Goal: Task Accomplishment & Management: Manage account settings

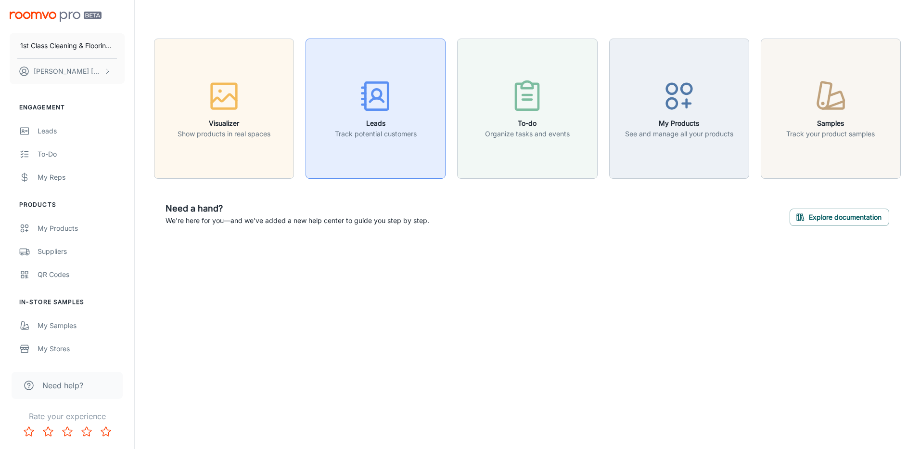
click at [405, 116] on div "button" at bounding box center [376, 98] width 82 height 40
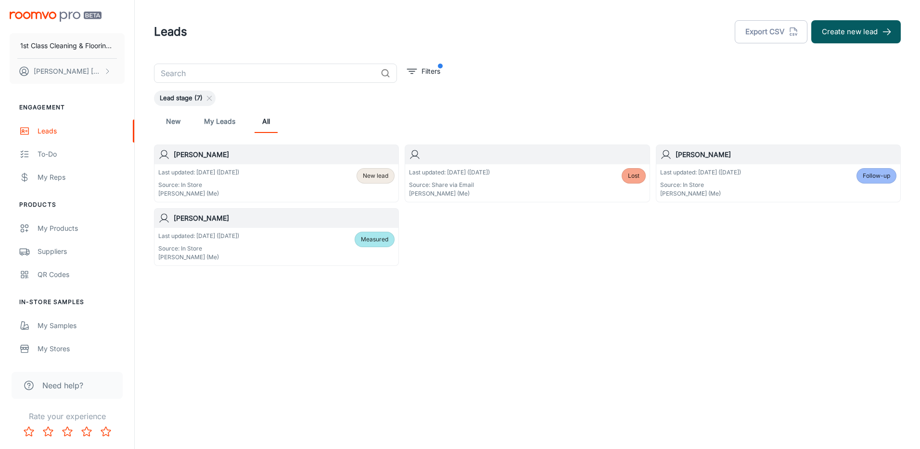
click at [186, 97] on span "Lead stage (7)" at bounding box center [181, 98] width 54 height 10
click at [207, 98] on icon at bounding box center [210, 98] width 8 height 8
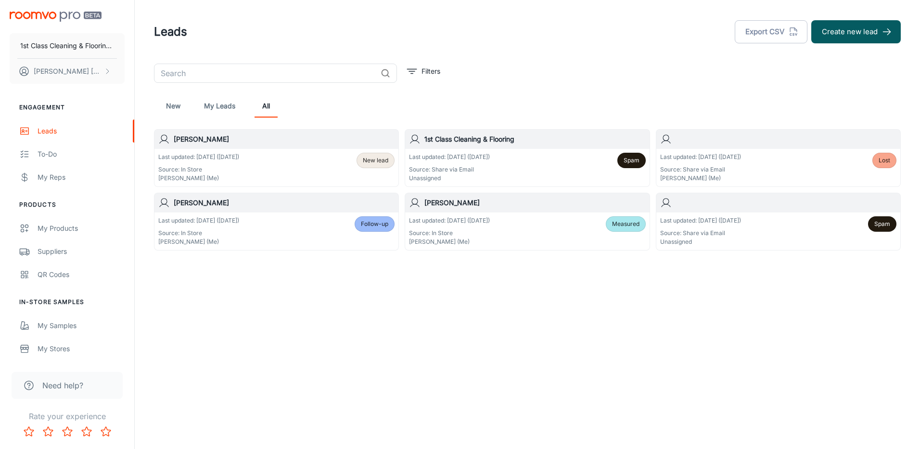
click at [889, 161] on span "Lost" at bounding box center [885, 160] width 12 height 9
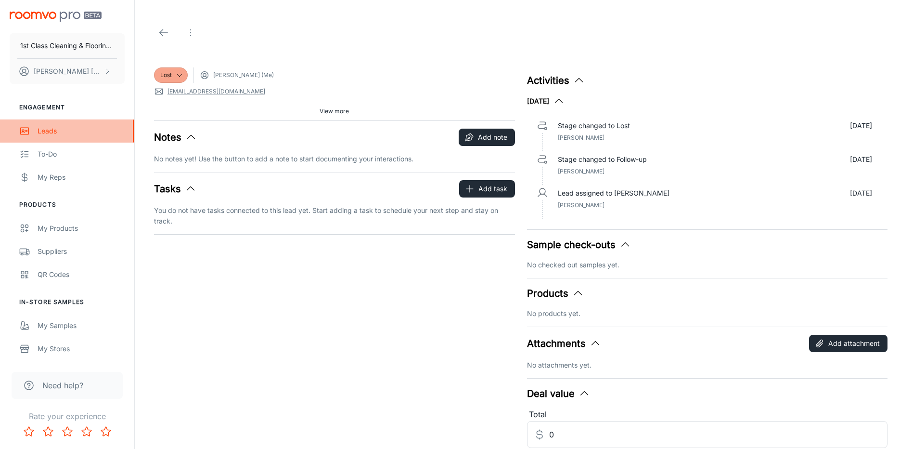
click at [44, 130] on div "Leads" at bounding box center [81, 131] width 87 height 11
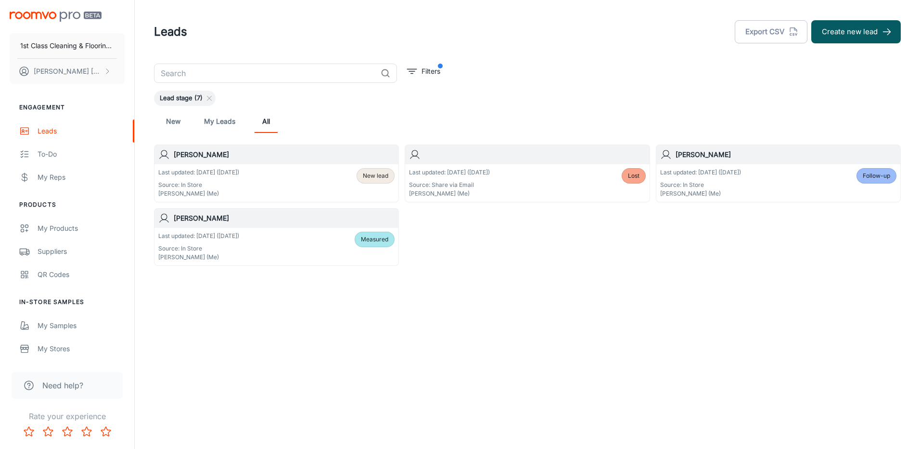
click at [628, 178] on span "Lost" at bounding box center [634, 175] width 12 height 9
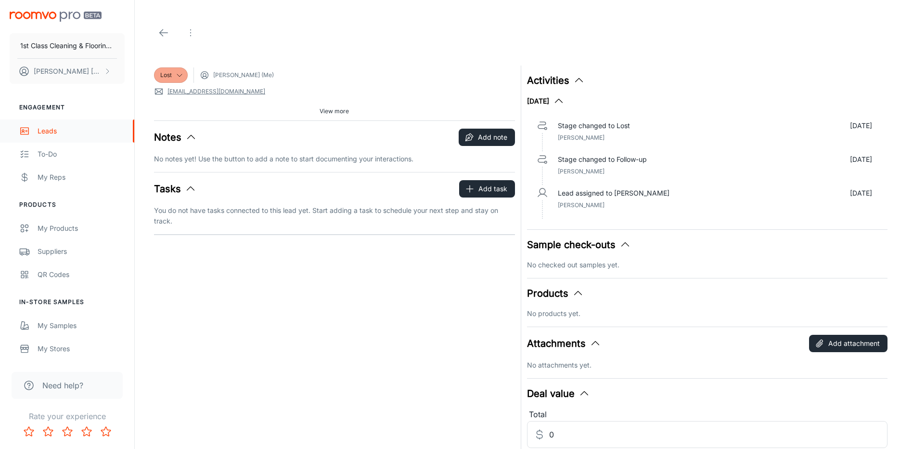
click at [39, 134] on div "Leads" at bounding box center [81, 131] width 87 height 11
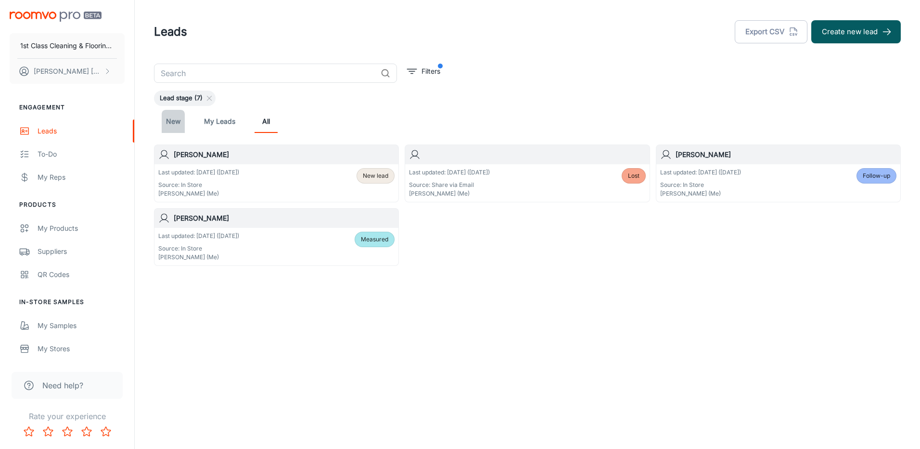
click at [177, 122] on link "New" at bounding box center [173, 121] width 23 height 23
